Goal: Task Accomplishment & Management: Complete application form

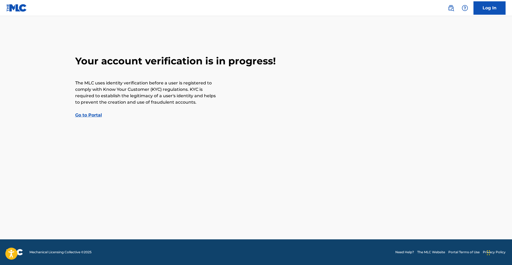
click at [89, 114] on link "Go to Portal" at bounding box center [88, 115] width 27 height 5
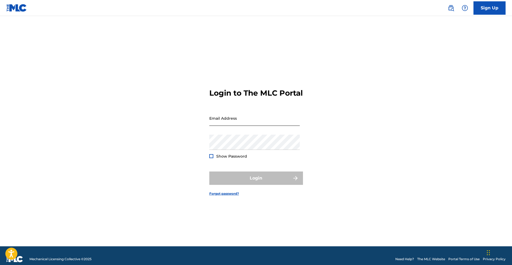
click at [220, 121] on input "Email Address" at bounding box center [254, 118] width 90 height 15
type input "[EMAIL_ADDRESS][DOMAIN_NAME]"
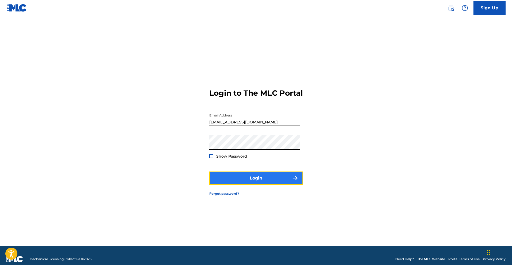
click at [254, 185] on button "Login" at bounding box center [256, 178] width 94 height 13
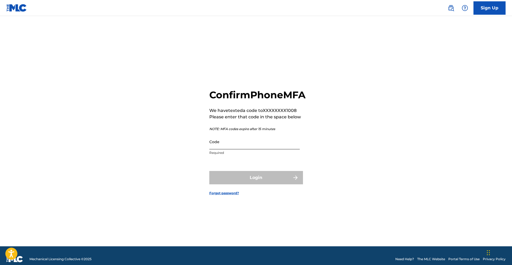
click at [243, 150] on input "Code" at bounding box center [254, 141] width 90 height 15
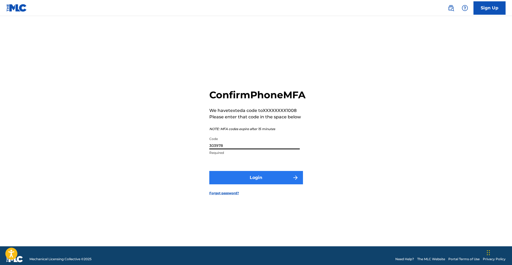
type input "303978"
click at [260, 178] on button "Login" at bounding box center [256, 177] width 94 height 13
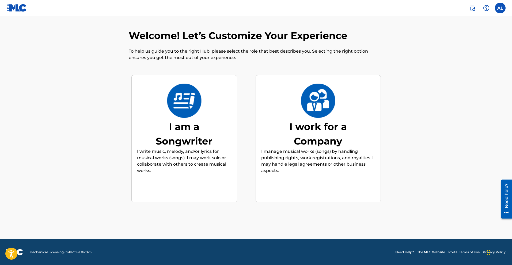
click at [481, 79] on main "Welcome! Let’s Customize Your Experience To help us guide you to the right Hub,…" at bounding box center [256, 128] width 512 height 224
click at [200, 144] on div "I am a Songwriter" at bounding box center [184, 134] width 80 height 29
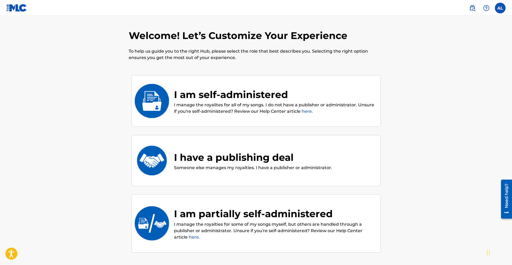
scroll to position [24, 0]
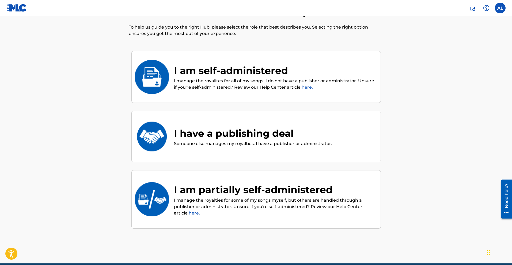
click at [258, 78] on p "I manage the royalites for all of my songs. I do not have a publisher or admini…" at bounding box center [274, 84] width 201 height 13
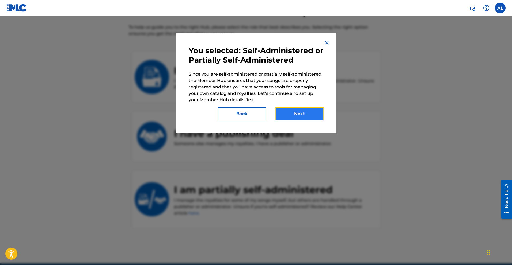
click at [300, 109] on button "Next" at bounding box center [299, 113] width 48 height 13
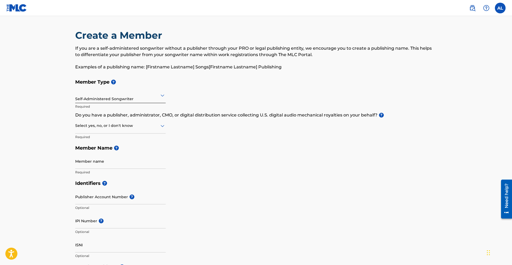
click at [145, 128] on div at bounding box center [120, 126] width 90 height 7
click at [97, 142] on div "Yes" at bounding box center [120, 140] width 90 height 12
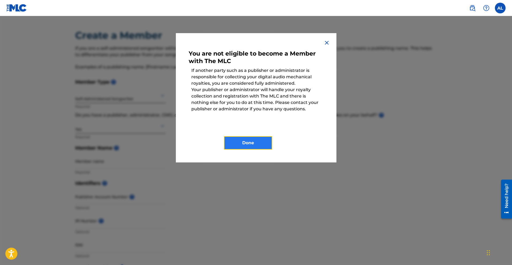
click at [249, 143] on button "Done" at bounding box center [248, 142] width 48 height 13
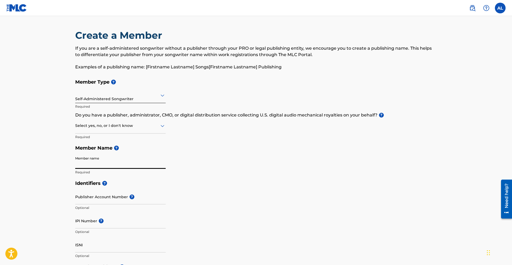
click at [90, 167] on input "Member name" at bounding box center [120, 161] width 90 height 15
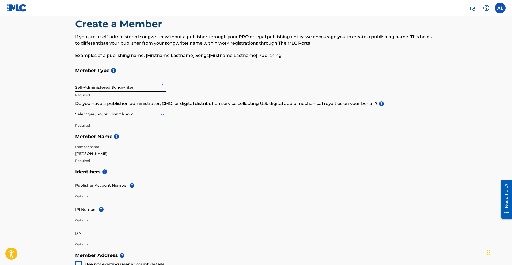
scroll to position [19, 0]
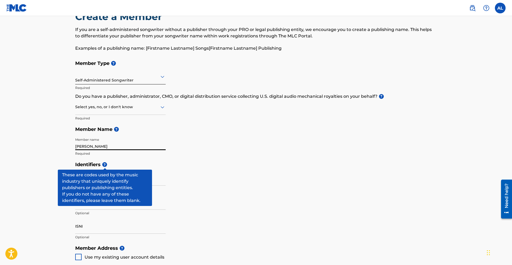
type input "[PERSON_NAME]"
click at [105, 165] on span "?" at bounding box center [104, 164] width 5 height 5
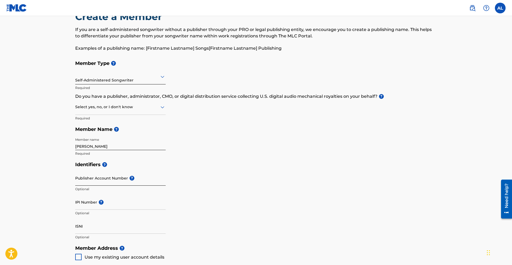
click at [94, 184] on input "Publisher Account Number ?" at bounding box center [120, 178] width 90 height 15
click at [89, 207] on input "IPI Number ?" at bounding box center [120, 202] width 90 height 15
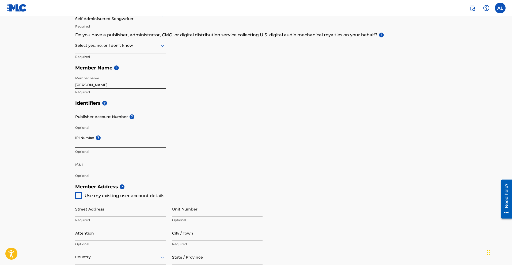
scroll to position [94, 0]
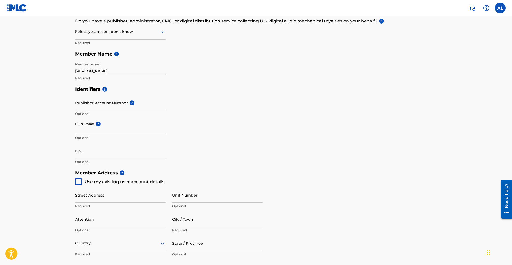
click at [77, 180] on div at bounding box center [78, 182] width 6 height 6
type input "[STREET_ADDRESS]"
type input "[GEOGRAPHIC_DATA]"
type input "78520"
type input "956"
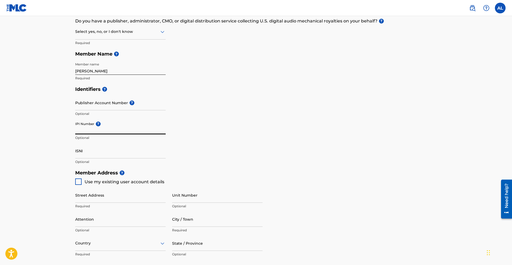
type input "4351008"
type input "[EMAIL_ADDRESS][DOMAIN_NAME]"
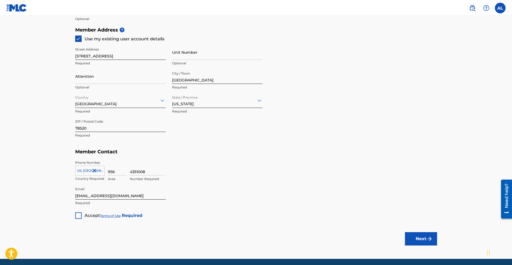
scroll to position [238, 0]
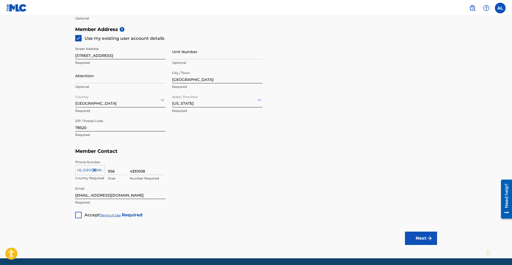
click at [79, 215] on div at bounding box center [78, 215] width 6 height 6
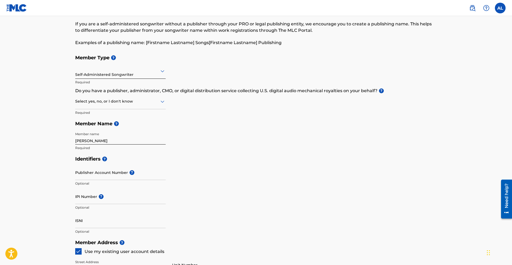
scroll to position [27, 0]
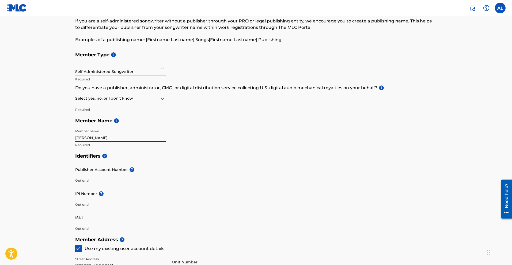
click at [138, 101] on div at bounding box center [120, 98] width 90 height 7
click at [109, 111] on div "Yes" at bounding box center [120, 112] width 90 height 12
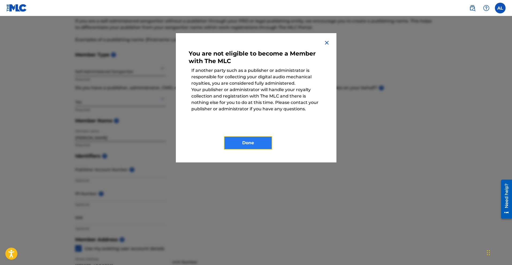
click at [266, 146] on button "Done" at bounding box center [248, 142] width 48 height 13
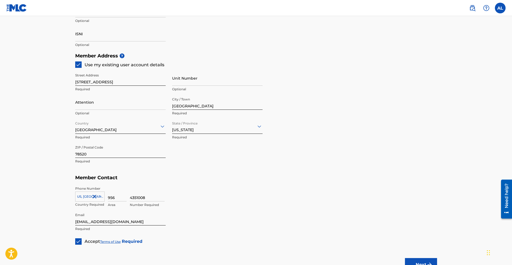
scroll to position [257, 0]
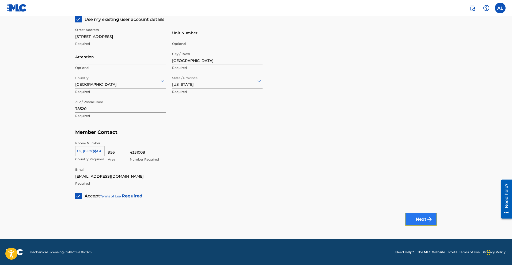
click at [424, 215] on button "Next" at bounding box center [421, 219] width 32 height 13
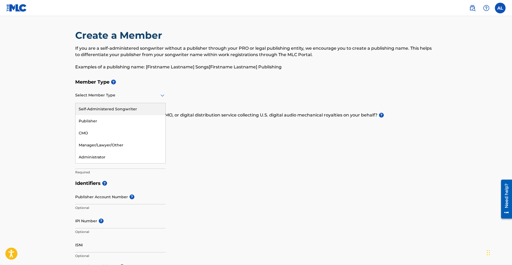
click at [124, 94] on div at bounding box center [120, 95] width 90 height 7
click at [105, 108] on div "Self-Administered Songwriter" at bounding box center [120, 109] width 90 height 12
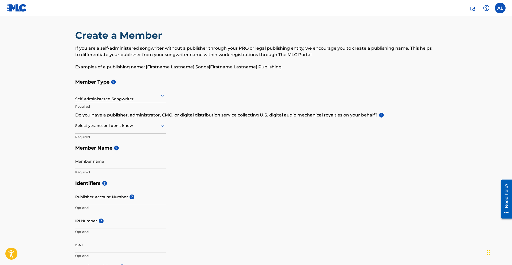
click at [127, 126] on div at bounding box center [120, 126] width 90 height 7
click at [100, 142] on div "Yes" at bounding box center [120, 140] width 90 height 12
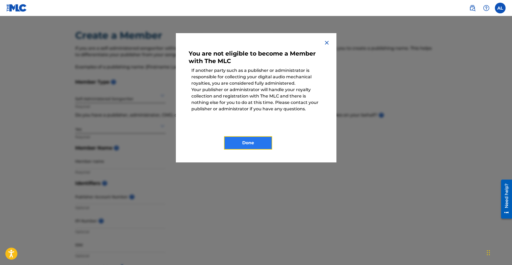
click at [269, 141] on button "Done" at bounding box center [248, 142] width 48 height 13
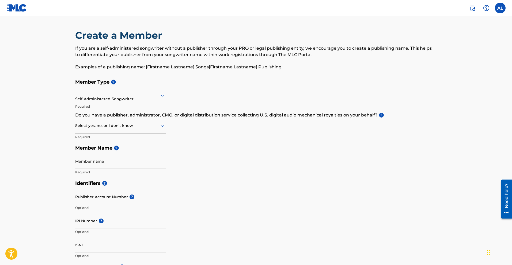
click at [162, 128] on icon at bounding box center [162, 126] width 6 height 6
click at [132, 148] on div "No" at bounding box center [120, 152] width 90 height 12
click at [132, 148] on h5 "Member Name ?" at bounding box center [256, 149] width 362 height 12
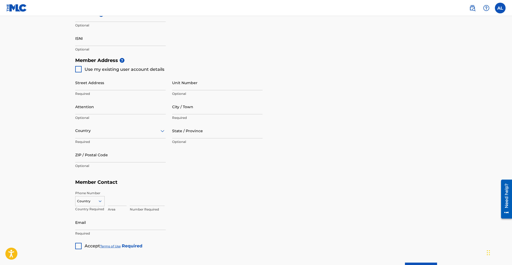
scroll to position [257, 0]
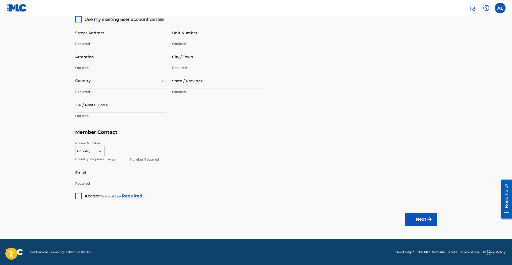
click at [77, 197] on div at bounding box center [78, 196] width 6 height 6
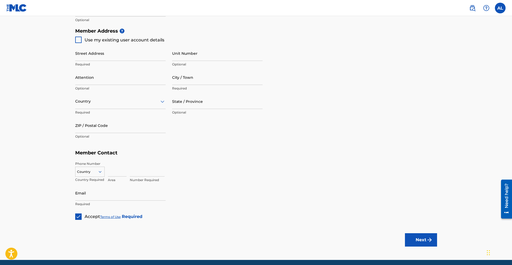
scroll to position [229, 0]
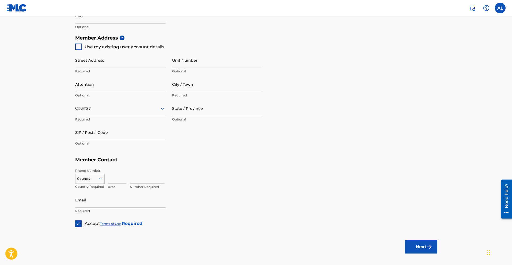
click at [79, 46] on div at bounding box center [78, 47] width 6 height 6
type input "[STREET_ADDRESS]"
type input "[GEOGRAPHIC_DATA]"
type input "78520"
type input "956"
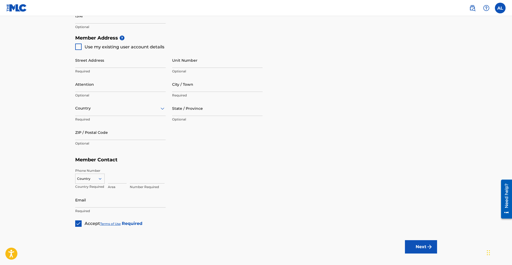
type input "4351008"
type input "[EMAIL_ADDRESS][DOMAIN_NAME]"
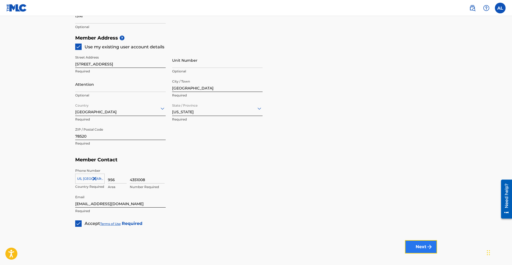
click at [415, 246] on button "Next" at bounding box center [421, 247] width 32 height 13
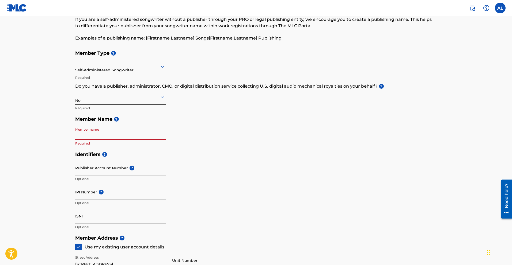
click at [90, 134] on input "Member name" at bounding box center [120, 132] width 90 height 15
type input "[PERSON_NAME] [PERSON_NAME]"
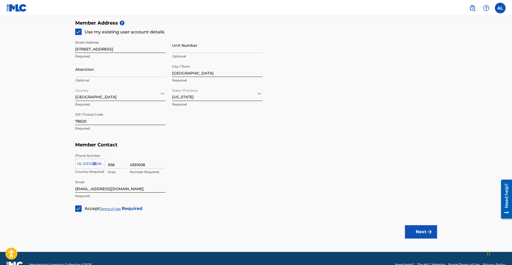
scroll to position [257, 0]
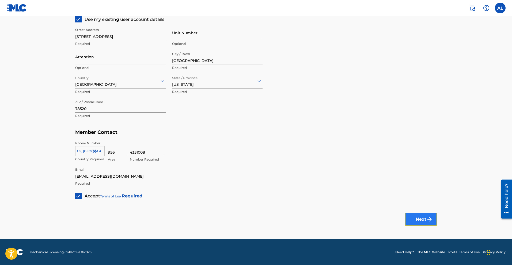
click at [429, 215] on button "Next" at bounding box center [421, 219] width 32 height 13
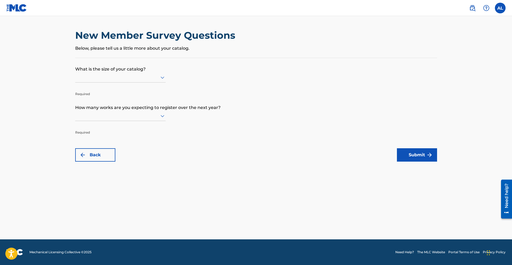
click at [87, 72] on form "What is the size of your catalog? Required How many works are you expecting to …" at bounding box center [256, 110] width 362 height 104
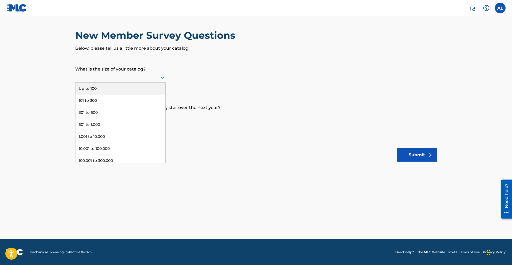
click at [89, 88] on div "Up to 100" at bounding box center [120, 89] width 90 height 12
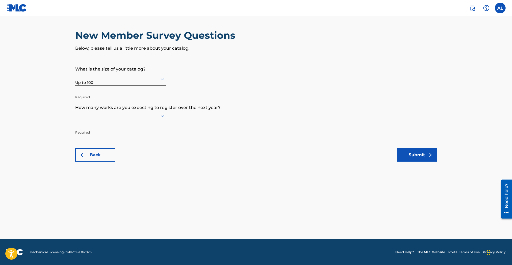
click at [85, 117] on div at bounding box center [120, 116] width 90 height 7
click at [85, 129] on div "Up to 100" at bounding box center [120, 127] width 90 height 12
click at [422, 152] on button "Submit" at bounding box center [417, 154] width 40 height 13
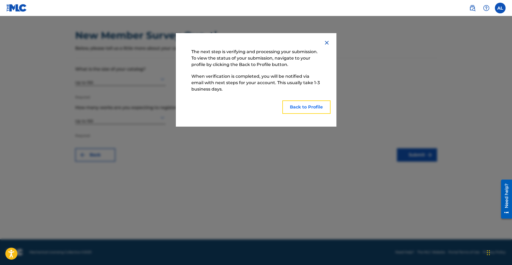
click at [302, 107] on button "Back to Profile" at bounding box center [306, 107] width 48 height 13
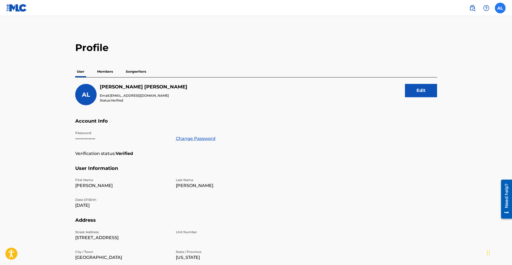
click at [500, 13] on label at bounding box center [500, 8] width 11 height 11
click at [500, 8] on input "AL [PERSON_NAME] [EMAIL_ADDRESS][DOMAIN_NAME] Notification Preferences Profile …" at bounding box center [500, 8] width 0 height 0
click at [449, 67] on link "Profile" at bounding box center [447, 66] width 11 height 5
click at [12, 5] on img at bounding box center [16, 8] width 21 height 8
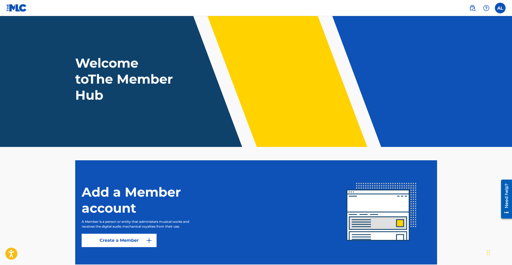
scroll to position [32, 0]
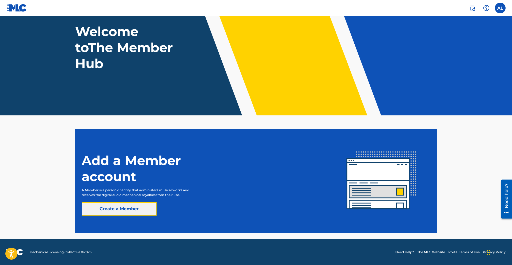
click at [116, 204] on link "Create a Member" at bounding box center [119, 209] width 75 height 13
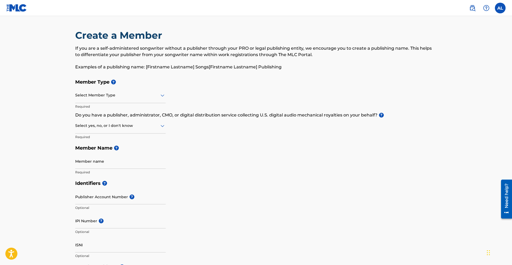
scroll to position [32, 0]
